Goal: Task Accomplishment & Management: Use online tool/utility

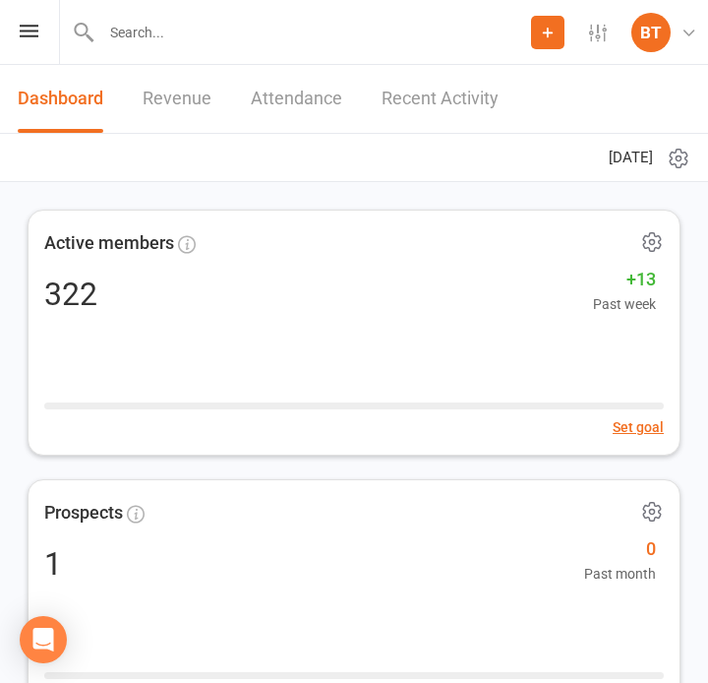
click at [33, 27] on icon at bounding box center [29, 31] width 19 height 13
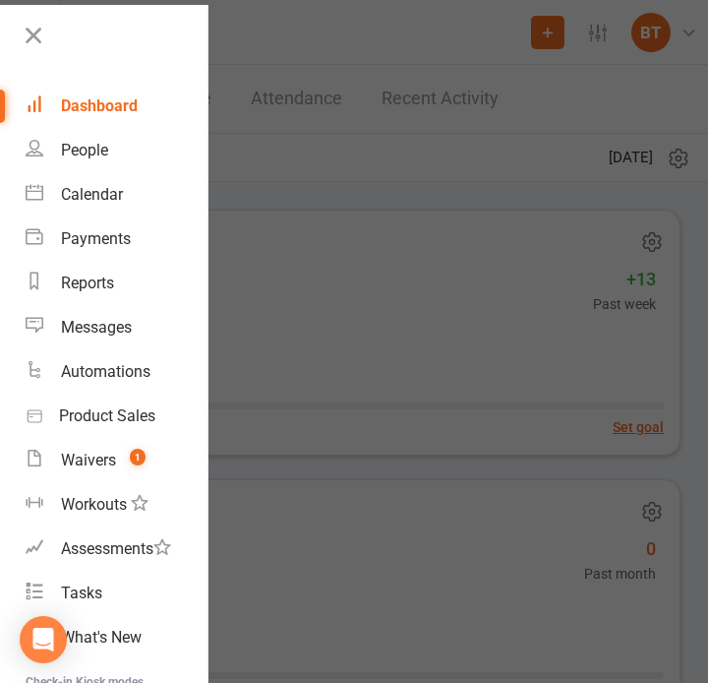
click at [137, 96] on div "Dashboard" at bounding box center [99, 105] width 77 height 19
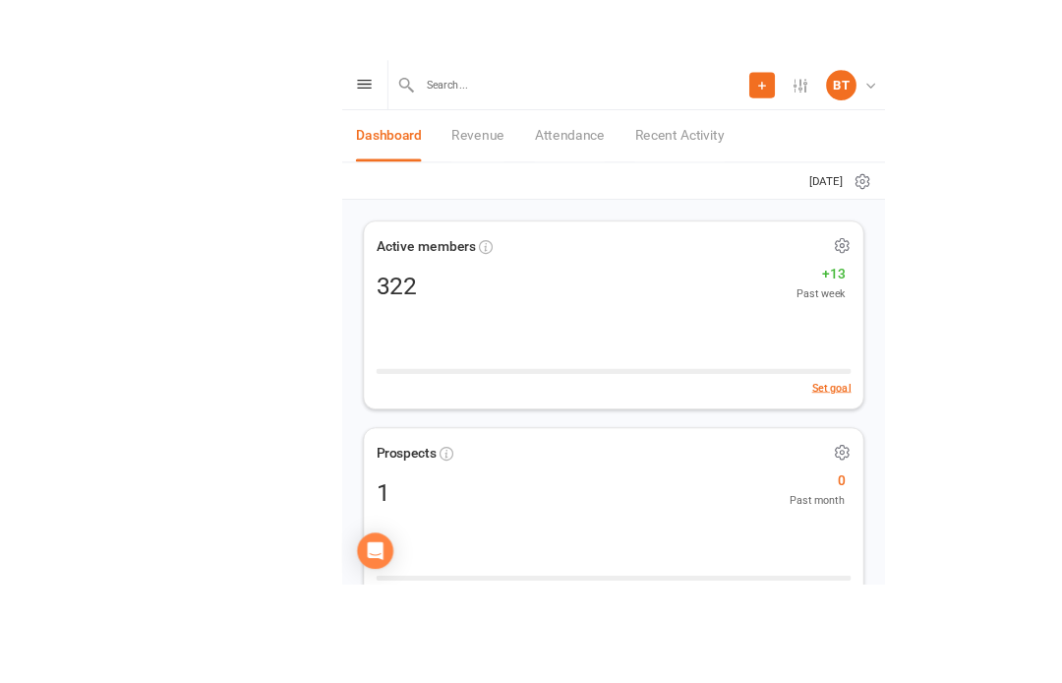
scroll to position [68, 0]
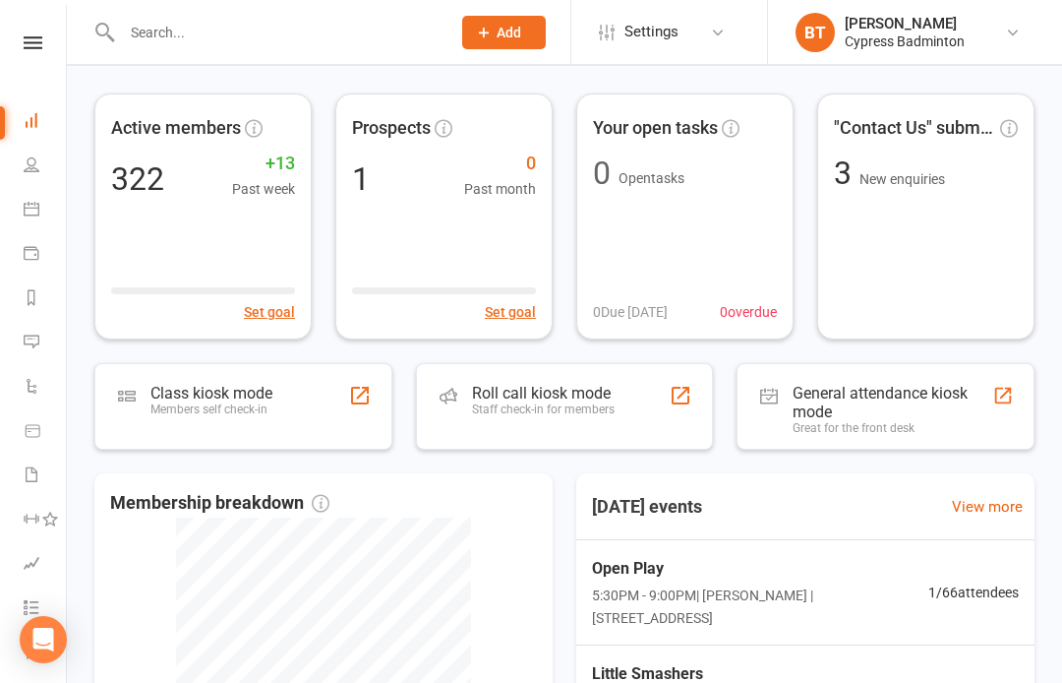
click at [558, 413] on div "Staff check-in for members" at bounding box center [543, 409] width 143 height 14
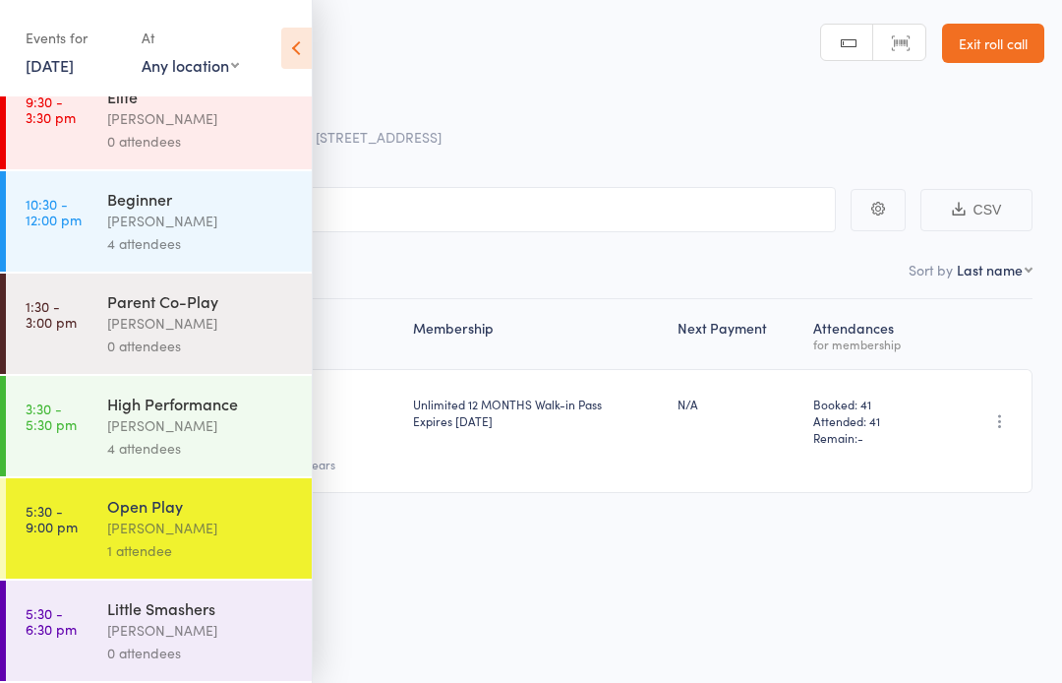
scroll to position [248, 0]
click at [257, 524] on div "[PERSON_NAME]" at bounding box center [201, 527] width 188 height 23
click at [302, 42] on icon at bounding box center [296, 48] width 30 height 41
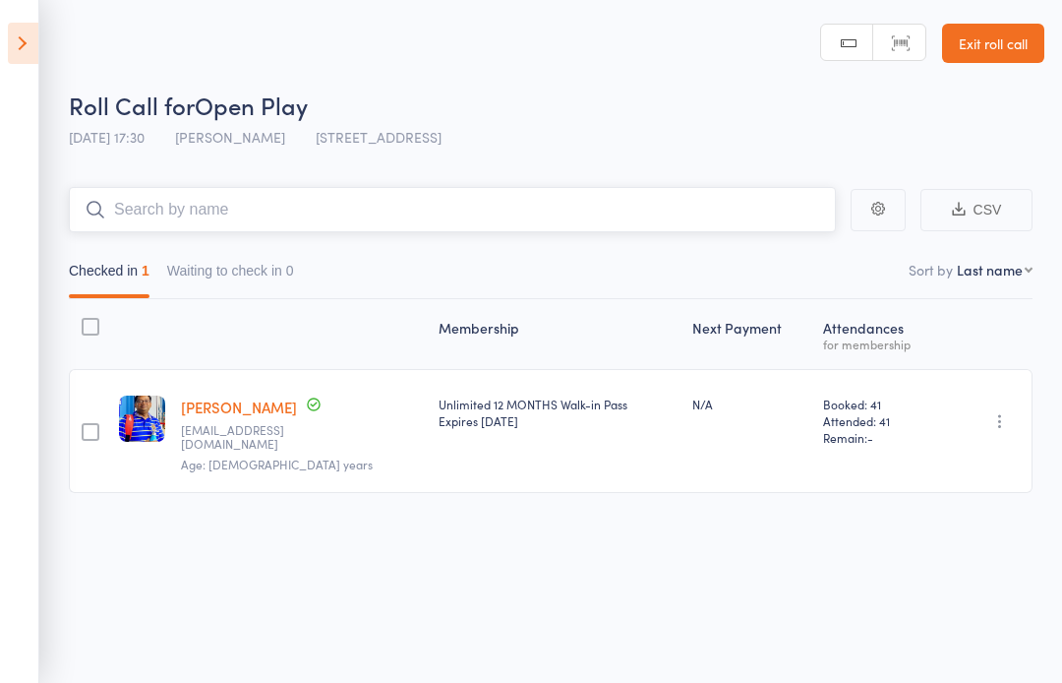
click at [785, 195] on input "search" at bounding box center [452, 209] width 767 height 45
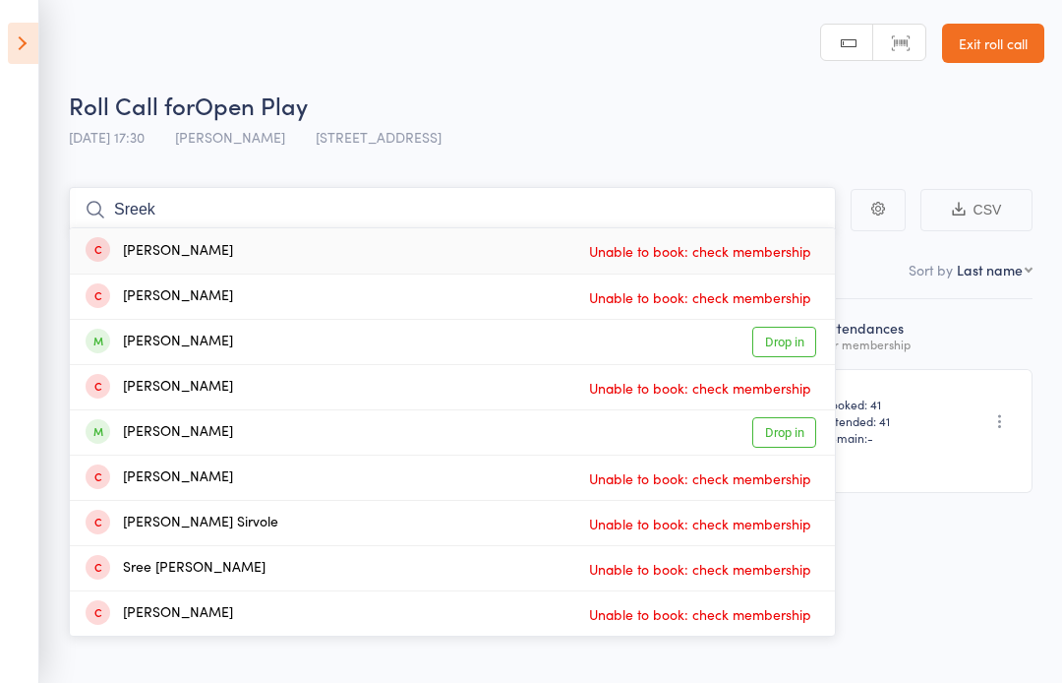
type input "Sreek"
click at [804, 442] on link "Drop in" at bounding box center [785, 432] width 64 height 30
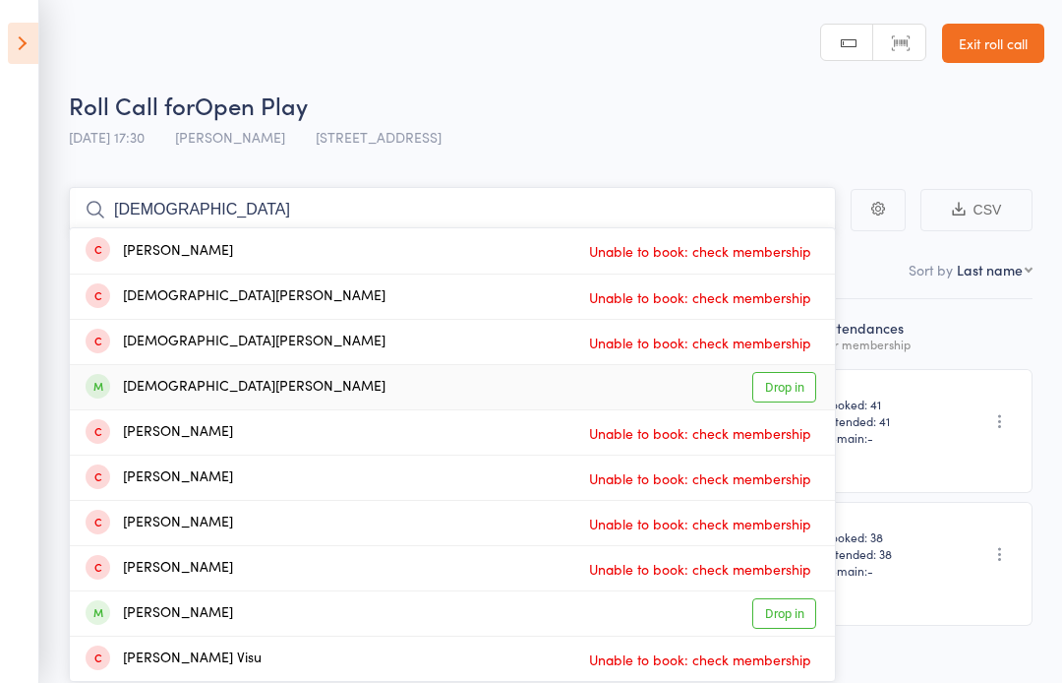
type input "Vishnu"
click at [799, 393] on link "Drop in" at bounding box center [785, 387] width 64 height 30
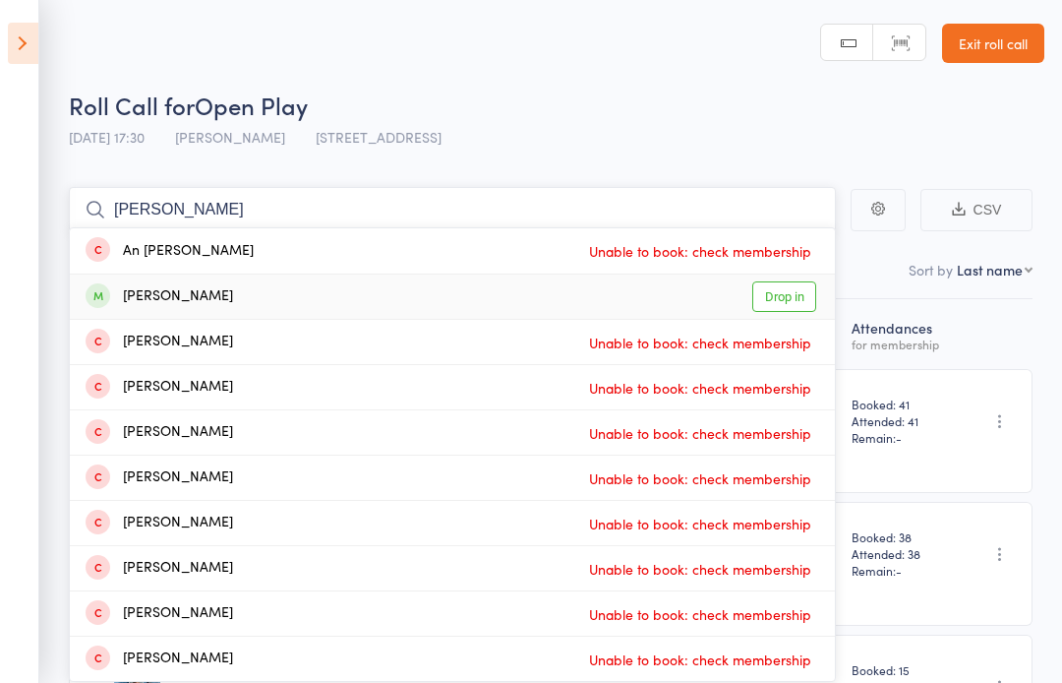
type input "Phani"
click at [807, 295] on link "Drop in" at bounding box center [785, 296] width 64 height 30
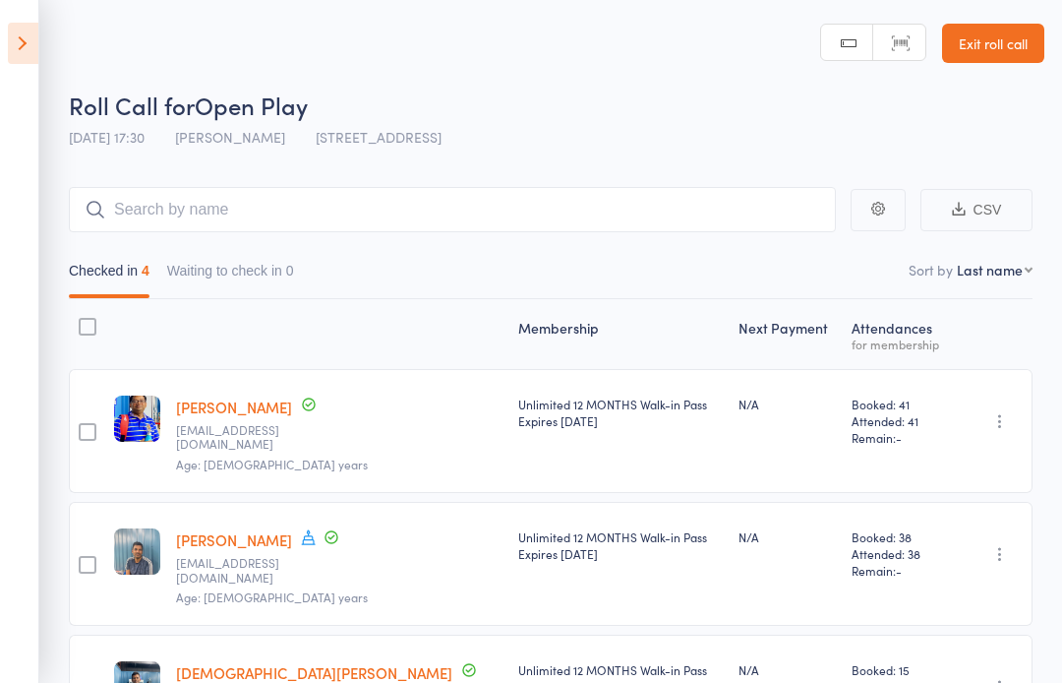
click at [1061, 67] on header "Roll Call for Open Play 16 Aug 17:30 Calvin Kristanto 17518 South Dr, Cypress, …" at bounding box center [531, 78] width 1062 height 157
